Goal: Task Accomplishment & Management: Complete application form

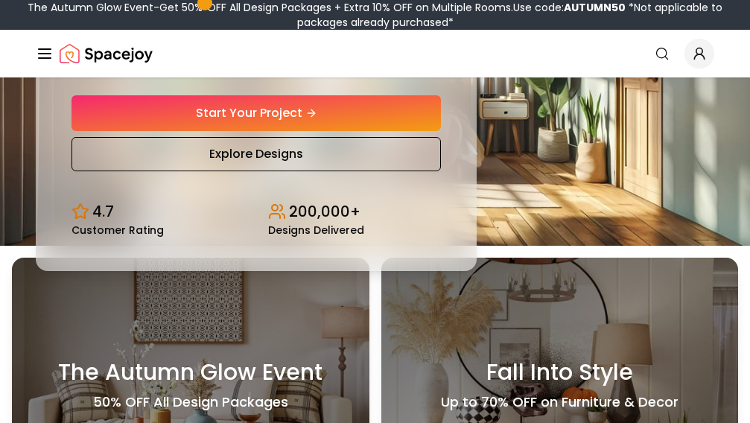
click at [224, 131] on link "Start Your Project" at bounding box center [255, 113] width 369 height 36
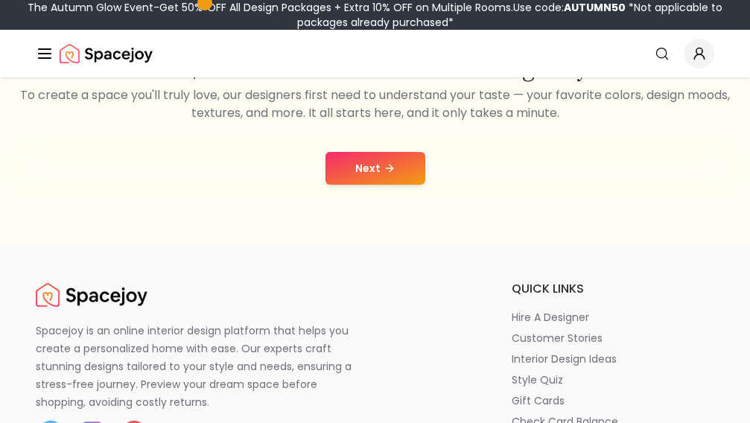
scroll to position [298, 0]
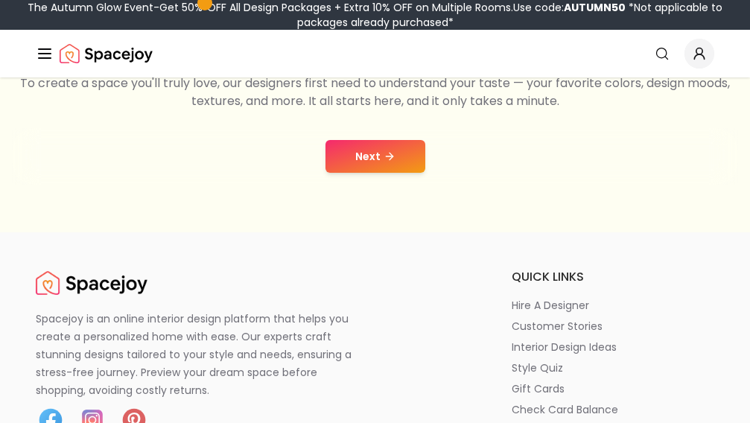
click at [406, 173] on button "Next" at bounding box center [375, 156] width 100 height 33
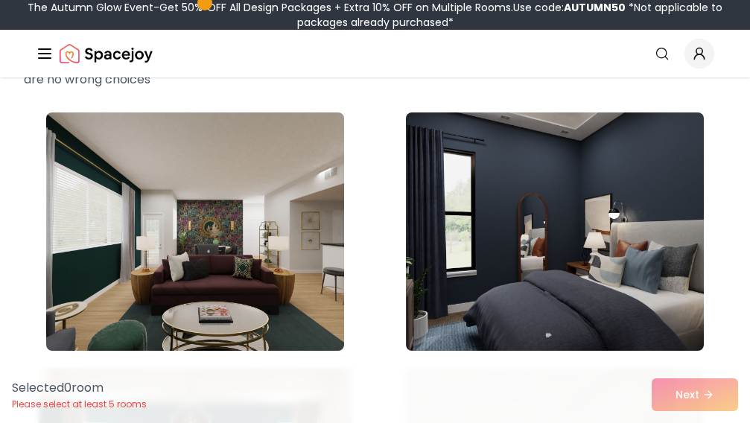
scroll to position [149, 0]
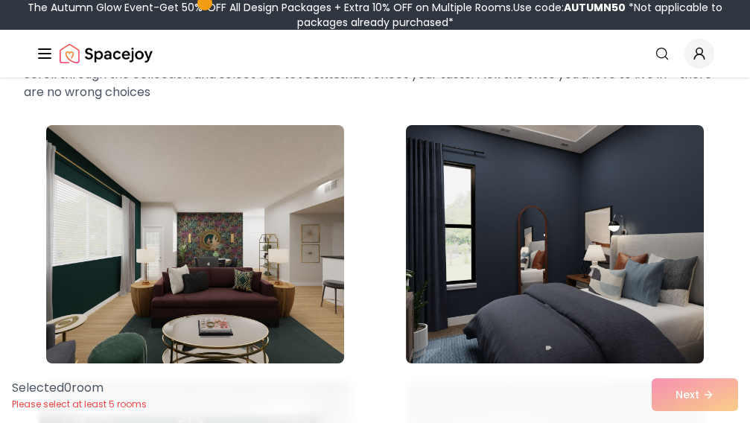
click at [360, 387] on div "Selected" at bounding box center [328, 397] width 64 height 21
